Goal: Communication & Community: Answer question/provide support

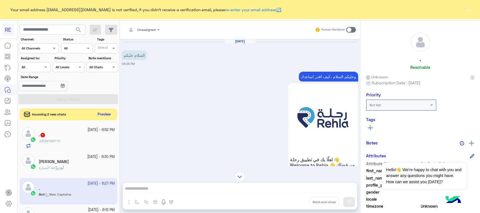
scroll to position [252, 0]
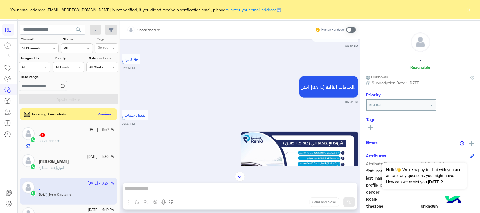
click at [97, 115] on button "Preview" at bounding box center [104, 115] width 17 height 8
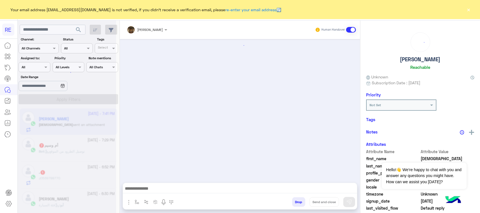
scroll to position [575, 0]
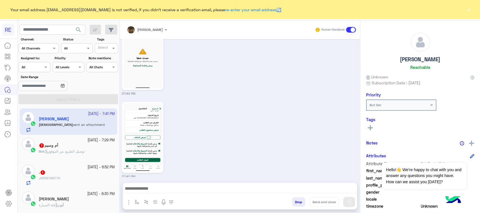
click at [65, 156] on div "Bot : توصيل الطرود من الموقع" at bounding box center [77, 154] width 76 height 10
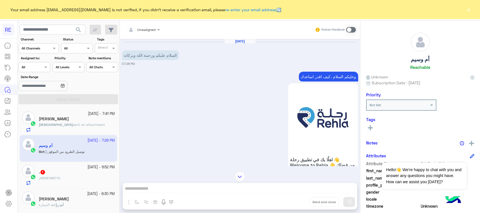
click at [312, 79] on p "وعليكم السلام ،كيف اقدر اساعدك" at bounding box center [328, 77] width 59 height 10
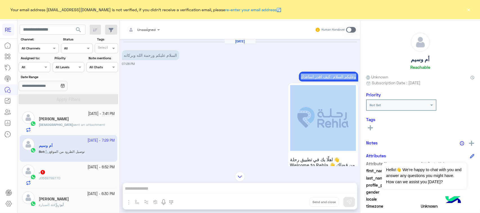
click at [312, 79] on p "وعليكم السلام ،كيف اقدر اساعدك" at bounding box center [328, 77] width 59 height 10
copy div "وعليكم السلام ،كيف اقدر اساعدك"
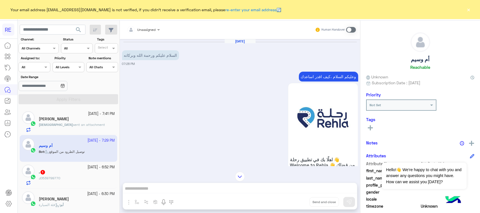
click at [355, 30] on span at bounding box center [351, 30] width 10 height 6
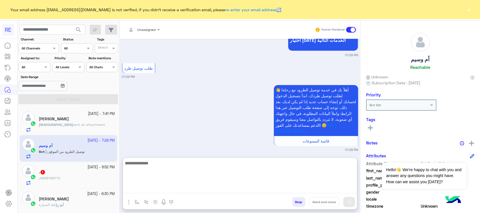
click at [232, 192] on textarea at bounding box center [240, 177] width 234 height 34
paste textarea "**********"
type textarea "**********"
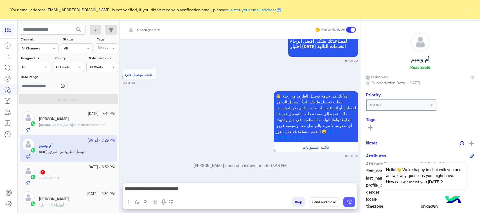
click at [349, 203] on img at bounding box center [350, 202] width 6 height 6
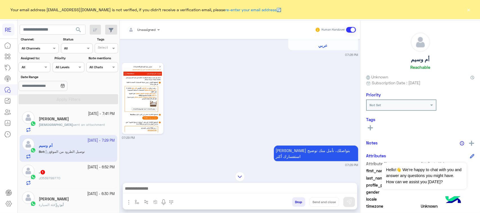
scroll to position [151, 0]
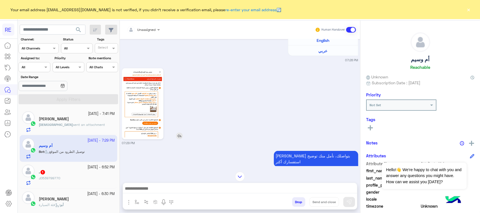
click at [155, 109] on img at bounding box center [143, 104] width 39 height 68
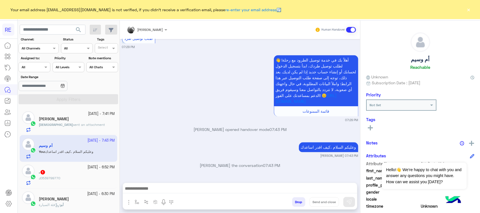
drag, startPoint x: 209, startPoint y: 183, endPoint x: 209, endPoint y: 187, distance: 3.1
click at [209, 186] on div at bounding box center [240, 190] width 234 height 14
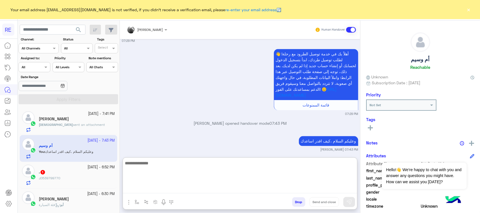
click at [212, 193] on textarea at bounding box center [240, 177] width 234 height 34
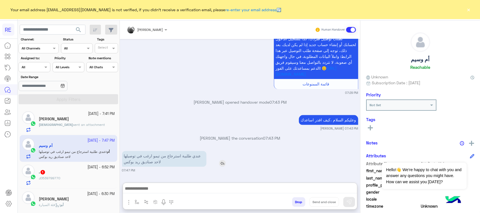
click at [192, 151] on p "عندي طلبية استرجاع من تيمو ارغب في توصيلها لاحد صناديق ريد بوكس" at bounding box center [164, 159] width 84 height 16
click at [192, 133] on div "[DATE] السلام عليكم ورحمة الله وبركاته 07:28 PM وعليكم السلام ،كيف اقدر اساعدك …" at bounding box center [240, 108] width 241 height 138
click at [145, 161] on p "عندي طلبية استرجاع من تيمو ارغب في توصيلها لاحد صناديق ريد بوكس" at bounding box center [164, 159] width 84 height 16
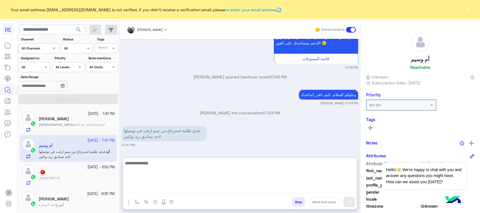
click at [167, 189] on textarea at bounding box center [240, 177] width 234 height 34
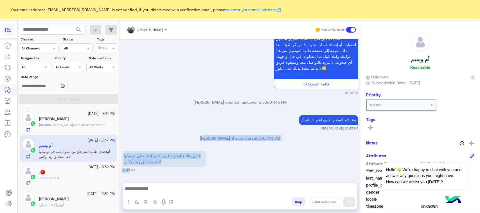
drag, startPoint x: 152, startPoint y: 136, endPoint x: 126, endPoint y: 168, distance: 42.0
click at [126, 168] on div "عندي طلبية استرجاع من تيمو ارغب في توصيلها لاحد صناديق ريد بوكس 07:47 PM" at bounding box center [240, 161] width 236 height 23
drag, startPoint x: 140, startPoint y: 162, endPoint x: 157, endPoint y: 165, distance: 17.3
click at [141, 162] on p "عندي طلبية استرجاع من تيمو ارغب في توصيلها لاحد صناديق ريد بوكس" at bounding box center [164, 159] width 84 height 16
click at [158, 165] on p "عندي طلبية استرجاع من تيمو ارغب في توصيلها لاحد صناديق ريد بوكس" at bounding box center [164, 159] width 84 height 16
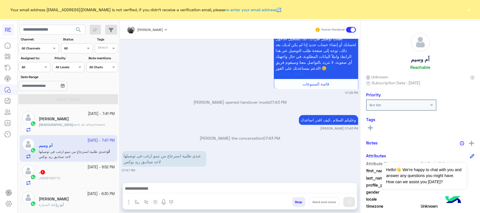
drag, startPoint x: 152, startPoint y: 161, endPoint x: 116, endPoint y: 164, distance: 36.4
click at [116, 164] on mat-drawer-container "search Channel: Channel All Channels Status Channel All Tags Select Assigned to…" at bounding box center [249, 118] width 463 height 195
click at [133, 163] on p "عندي طلبية استرجاع من تيمو ارغب في توصيلها لاحد صناديق ريد بوكس" at bounding box center [164, 159] width 84 height 16
drag, startPoint x: 154, startPoint y: 161, endPoint x: 126, endPoint y: 161, distance: 27.9
click at [126, 161] on p "عندي طلبية استرجاع من تيمو ارغب في توصيلها لاحد صناديق ريد بوكس" at bounding box center [164, 159] width 84 height 16
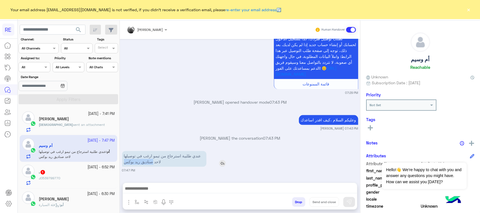
copy p "صناديق ريد بوكس"
click at [199, 152] on p "عندي طلبية استرجاع من تيمو ارغب في توصيلها لاحد صناديق ريد بوكس" at bounding box center [164, 159] width 84 height 16
drag, startPoint x: 202, startPoint y: 154, endPoint x: 192, endPoint y: 160, distance: 11.6
click at [193, 162] on p "عندي طلبية استرجاع من تيمو ارغب في توصيلها لاحد صناديق ريد بوكس" at bounding box center [164, 159] width 84 height 16
click at [188, 157] on p "عندي طلبية استرجاع من تيمو ارغب في توصيلها لاحد صناديق ريد بوكس" at bounding box center [164, 159] width 84 height 16
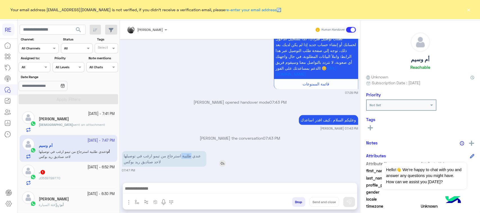
click at [188, 157] on p "عندي طلبية استرجاع من تيمو ارغب في توصيلها لاحد صناديق ريد بوكس" at bounding box center [164, 159] width 84 height 16
copy app-msgs-text
click at [239, 158] on div "عندي طلبية استرجاع من تيمو ارغب في توصيلها لاحد صناديق ريد بوكس 07:47 PM" at bounding box center [240, 161] width 236 height 23
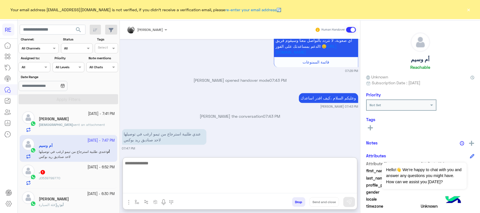
click at [190, 193] on textarea at bounding box center [240, 177] width 234 height 34
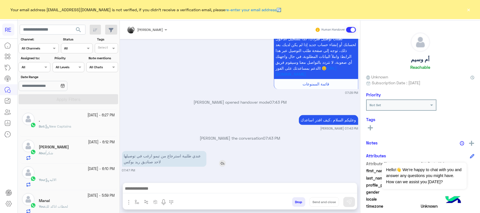
click at [168, 133] on div "[DATE] السلام عليكم ورحمة الله وبركاته 07:28 PM وعليكم السلام ،كيف اقدر اساعدك …" at bounding box center [240, 108] width 241 height 138
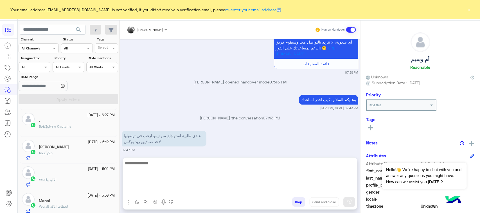
click at [157, 193] on textarea at bounding box center [240, 177] width 234 height 34
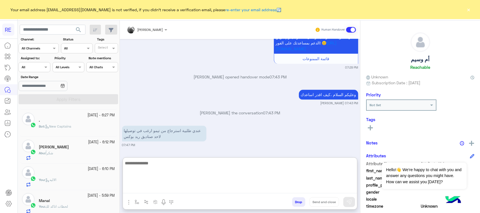
scroll to position [641, 0]
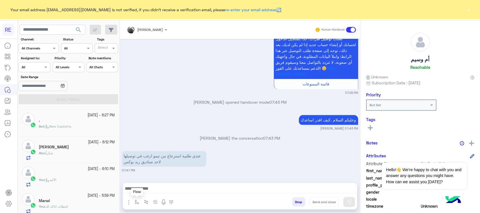
click at [135, 199] on button "button" at bounding box center [137, 201] width 9 height 9
click at [141, 192] on div "enter flow name" at bounding box center [149, 189] width 26 height 5
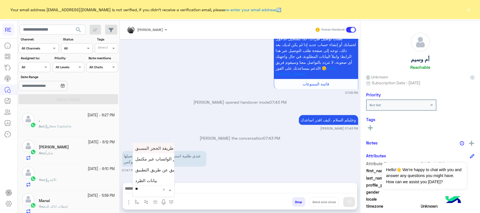
type input "***"
click at [152, 155] on div "بيانات الطرد" at bounding box center [154, 158] width 42 height 11
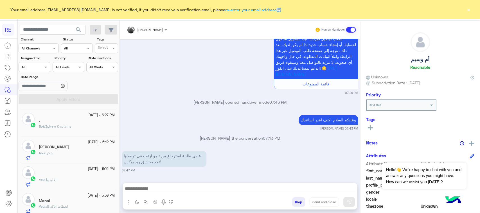
type textarea "**********"
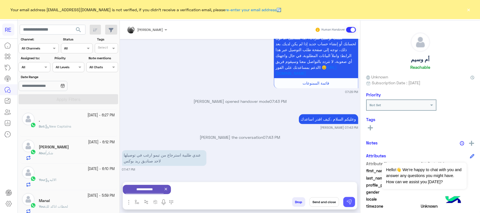
click at [352, 202] on button at bounding box center [350, 202] width 12 height 10
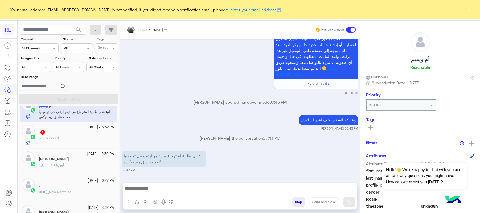
scroll to position [0, 0]
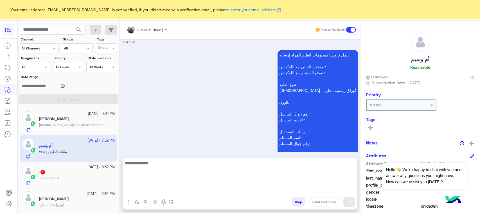
click at [176, 186] on textarea at bounding box center [240, 177] width 234 height 34
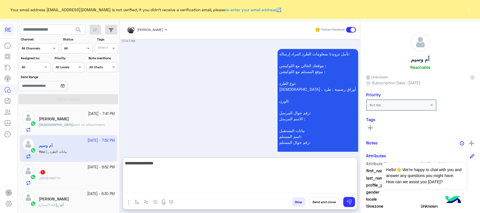
type textarea "**********"
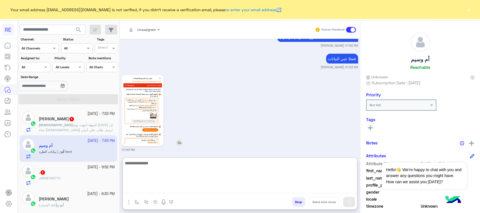
scroll to position [881, 0]
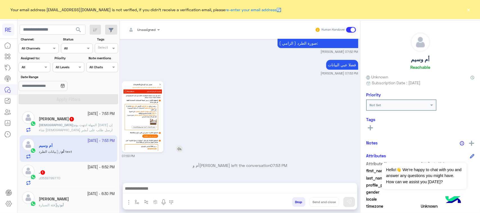
click at [148, 95] on img at bounding box center [143, 117] width 39 height 68
click at [102, 125] on span "‏المهلة انتهت يوم [DATE] إن شاء [DEMOGRAPHIC_DATA] ارسل طلب على أبشر وأنا استقب…" at bounding box center [76, 130] width 74 height 14
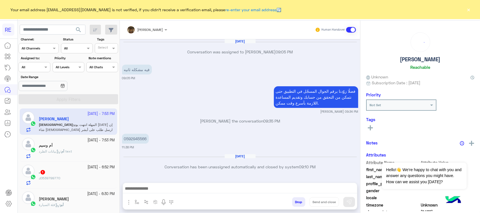
scroll to position [588, 0]
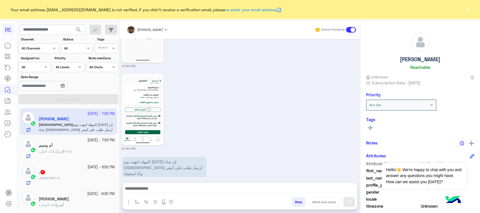
click at [277, 184] on div at bounding box center [240, 190] width 234 height 14
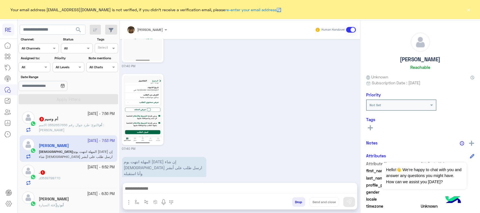
click at [131, 180] on small "07:53 PM" at bounding box center [128, 182] width 13 height 5
click at [76, 129] on p "أم : النوع: طرد جوال رقم 0552657656 الاسم : [PERSON_NAME]" at bounding box center [77, 128] width 76 height 10
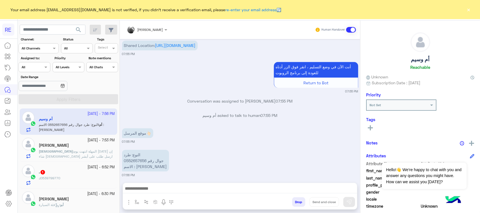
scroll to position [588, 0]
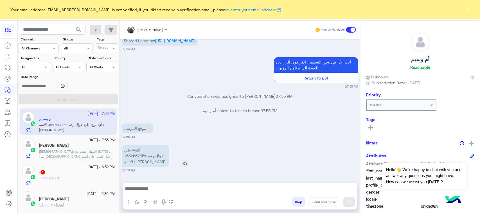
click at [154, 155] on p "النوع: طرد جوال رقم 0552657656 الاسم : [PERSON_NAME]" at bounding box center [145, 156] width 47 height 22
click at [151, 162] on p "النوع: طرد جوال رقم 0552657656 الاسم : [PERSON_NAME]" at bounding box center [145, 156] width 47 height 22
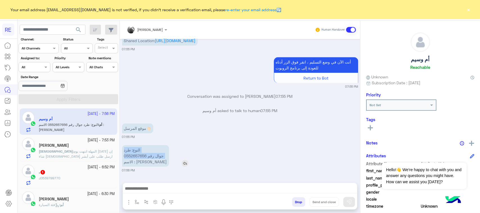
click at [151, 162] on p "النوع: طرد جوال رقم 0552657656 الاسم : [PERSON_NAME]" at bounding box center [145, 156] width 47 height 22
click at [136, 151] on p "النوع: طرد جوال رقم 0552657656 الاسم : [PERSON_NAME]" at bounding box center [145, 156] width 47 height 22
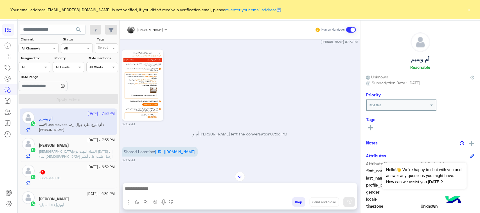
scroll to position [448, 0]
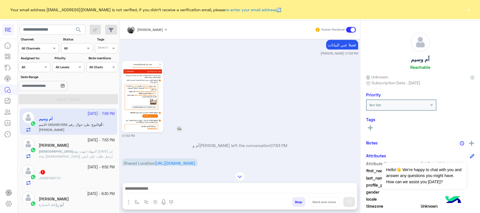
click at [151, 107] on img at bounding box center [143, 97] width 39 height 68
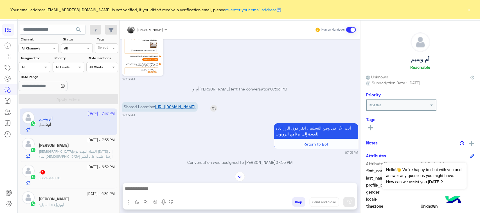
scroll to position [610, 0]
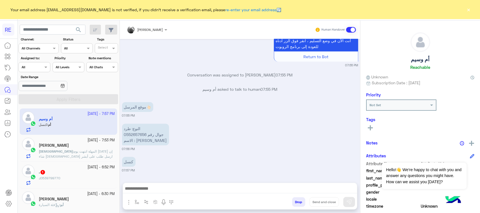
click at [168, 165] on div "كنسل 07:57 PM" at bounding box center [240, 164] width 236 height 17
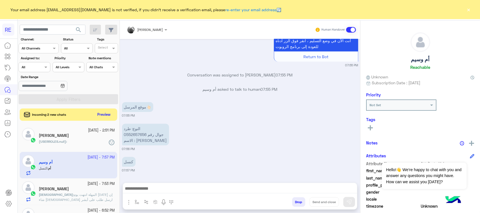
click at [277, 151] on small "07:56 PM" at bounding box center [240, 149] width 236 height 5
click at [105, 113] on button "Preview" at bounding box center [104, 115] width 17 height 8
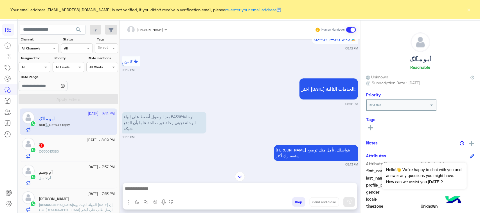
scroll to position [882, 0]
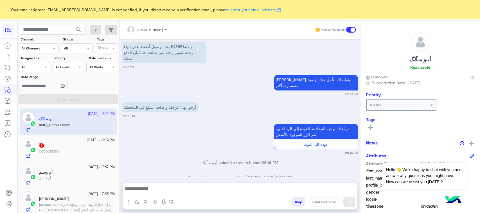
click at [182, 145] on div "[DATE] وعليكم السلام ،كيف اقدر اساعدك اهلًا بك في تطبيق رحلة 👋 Welcome to Rehla…" at bounding box center [240, 108] width 241 height 138
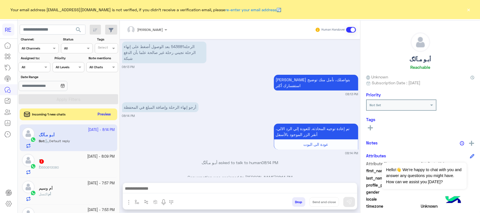
click at [113, 115] on button "Preview" at bounding box center [104, 115] width 17 height 8
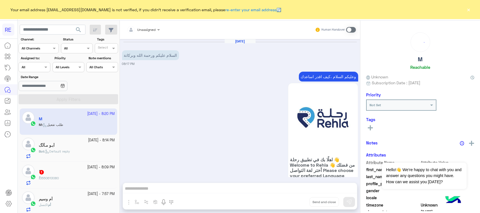
scroll to position [605, 0]
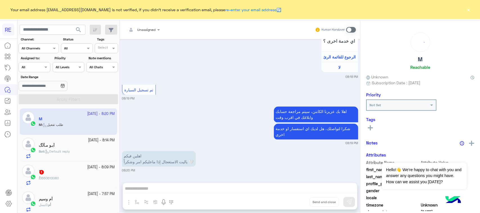
click at [134, 163] on p "اهلين فيكم ياليت الاستعجال إذا ماعليكم امر وشكراً 🤍" at bounding box center [159, 159] width 74 height 16
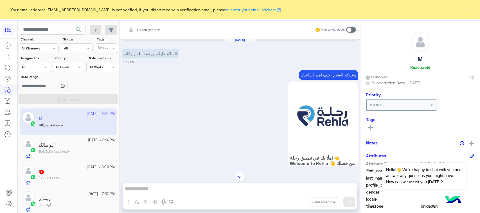
scroll to position [0, 0]
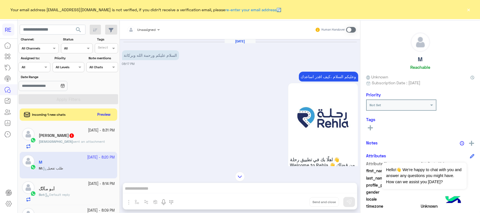
click at [93, 142] on div "[DEMOGRAPHIC_DATA] sent an attachment" at bounding box center [77, 144] width 76 height 10
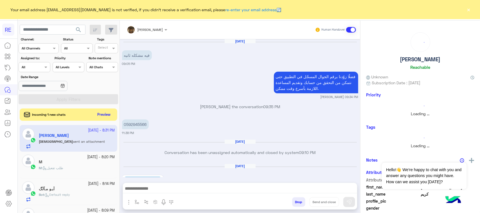
scroll to position [656, 0]
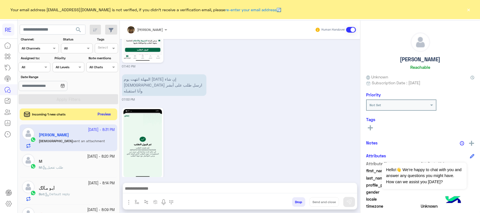
click at [102, 115] on button "Preview" at bounding box center [104, 115] width 17 height 8
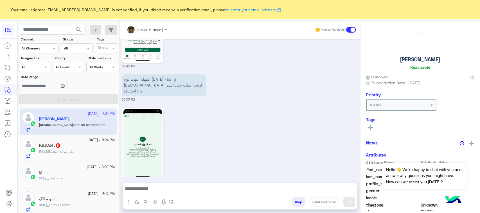
click at [102, 150] on div "𝚁𝙰𝙺𝙰𝙽 : ولي ساعه انتظر" at bounding box center [77, 154] width 76 height 10
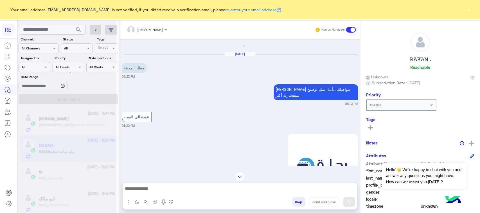
scroll to position [713, 0]
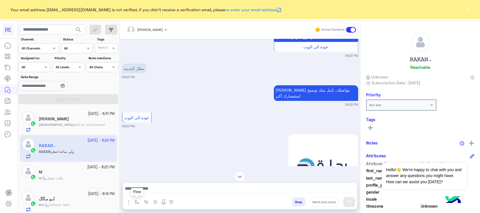
drag, startPoint x: 136, startPoint y: 206, endPoint x: 148, endPoint y: 185, distance: 24.2
click at [136, 206] on button "button" at bounding box center [137, 201] width 9 height 9
click at [156, 188] on input "text" at bounding box center [147, 189] width 22 height 5
type input "****"
click at [154, 169] on span "مشاكل السرا تحديث" at bounding box center [154, 168] width 36 height 5
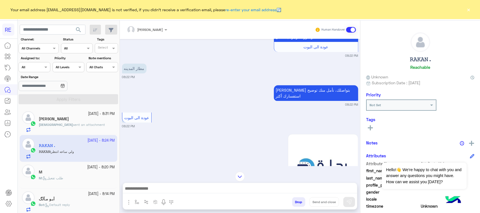
type textarea "**********"
click at [347, 205] on button at bounding box center [350, 202] width 12 height 10
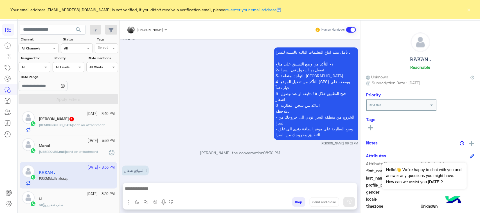
scroll to position [1607, 0]
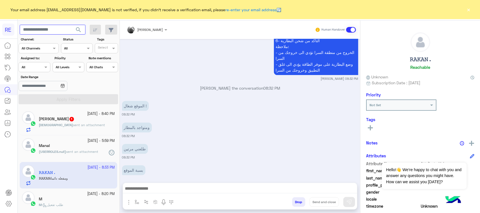
click at [52, 27] on input "text" at bounding box center [53, 30] width 66 height 10
type input "*********"
click at [80, 30] on span "search" at bounding box center [78, 29] width 7 height 7
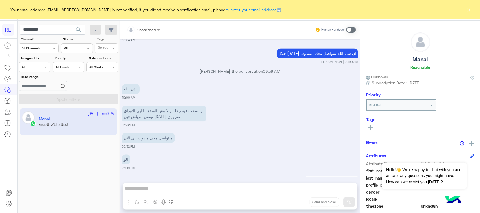
scroll to position [602, 0]
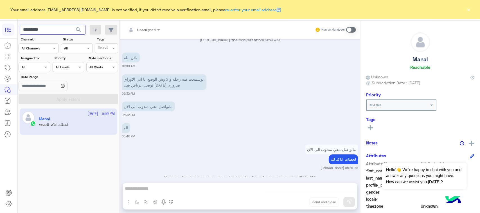
click at [64, 33] on input "*********" at bounding box center [53, 30] width 66 height 10
click at [81, 31] on span "search" at bounding box center [78, 29] width 7 height 7
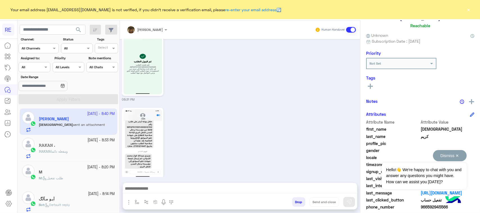
scroll to position [89, 0]
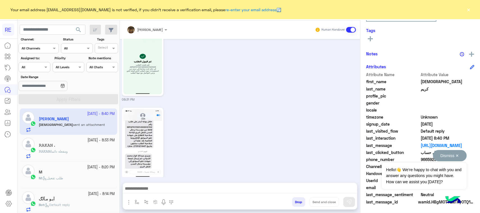
click at [445, 158] on button "Dismiss ✕" at bounding box center [450, 155] width 34 height 11
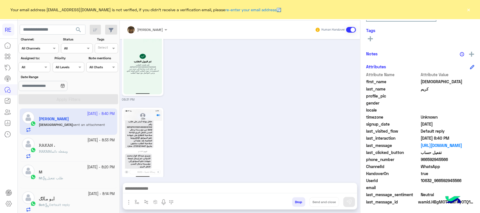
drag, startPoint x: 451, startPoint y: 162, endPoint x: 427, endPoint y: 163, distance: 23.9
click at [427, 163] on div "phone_number [PHONE_NUMBER]" at bounding box center [420, 160] width 108 height 7
copy span "592945566"
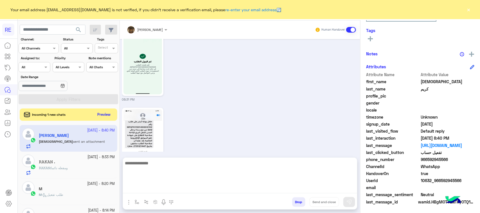
click at [160, 190] on textarea at bounding box center [240, 177] width 234 height 34
type textarea "**********"
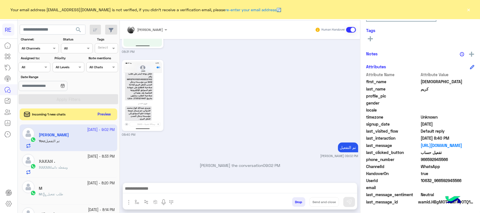
click at [104, 114] on button "Preview" at bounding box center [104, 115] width 17 height 8
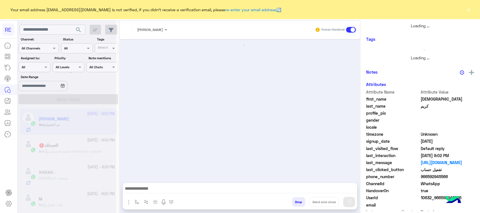
scroll to position [706, 0]
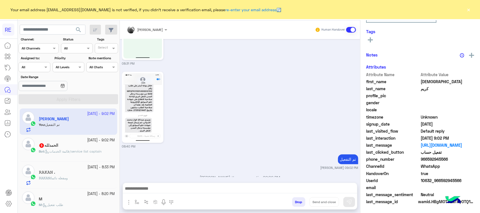
click at [84, 148] on div "ال[PERSON_NAME] 5" at bounding box center [77, 146] width 76 height 6
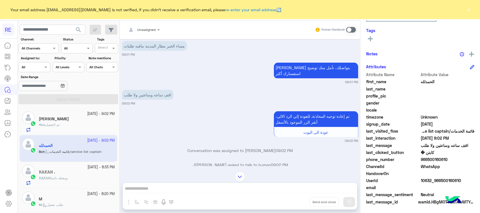
scroll to position [206, 0]
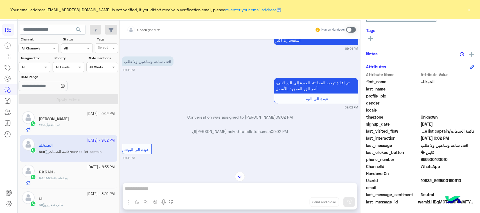
click at [153, 188] on div "Unassigned Human Handover [DATE] تعم سجلتها 11:04 AM المشكله ادخل علي الحساب يق…" at bounding box center [240, 118] width 241 height 195
click at [353, 30] on span at bounding box center [351, 30] width 10 height 6
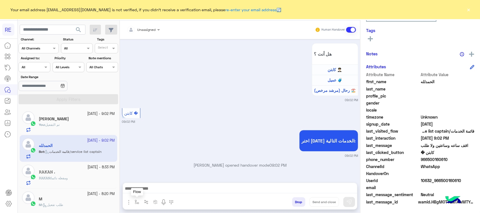
click at [137, 203] on img "button" at bounding box center [137, 202] width 5 height 5
click at [141, 196] on div "Unassigned Human Handover [DATE] تعم سجلتها 11:04 AM المشكله ادخل علي الحساب يق…" at bounding box center [240, 118] width 241 height 195
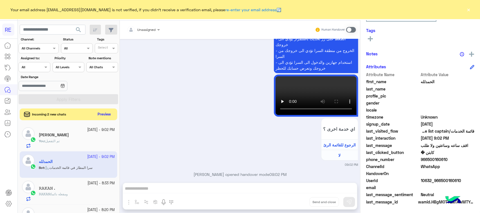
click at [96, 111] on div "Incoming 2 new chats Preview" at bounding box center [69, 115] width 98 height 12
click at [102, 112] on button "Preview" at bounding box center [104, 115] width 17 height 8
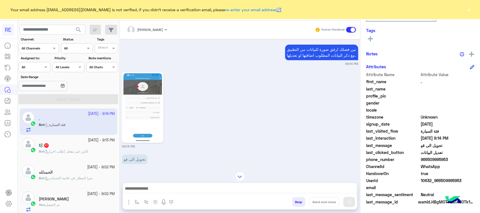
scroll to position [497, 0]
